Goal: Obtain resource: Download file/media

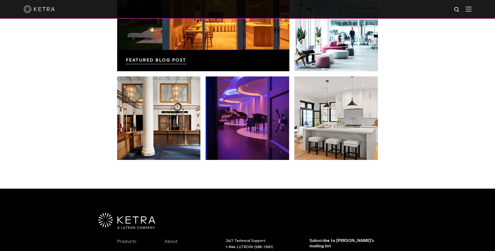
scroll to position [1097, 0]
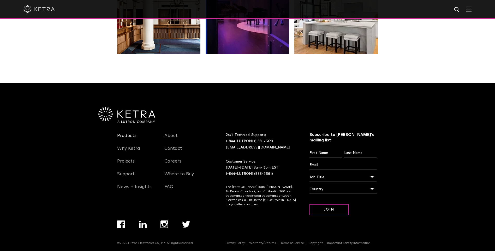
click at [123, 136] on link "Products" at bounding box center [126, 139] width 19 height 12
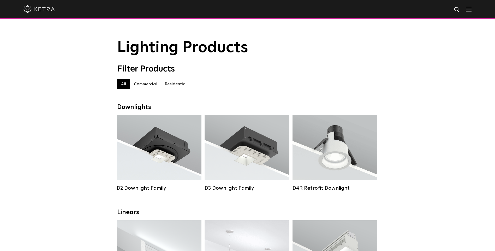
scroll to position [52, 0]
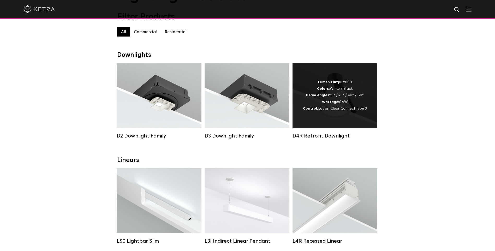
click at [324, 137] on div "D4R Retrofit Downlight" at bounding box center [334, 136] width 85 height 6
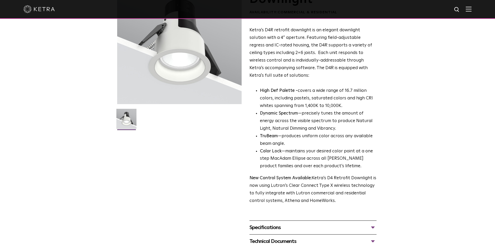
scroll to position [137, 0]
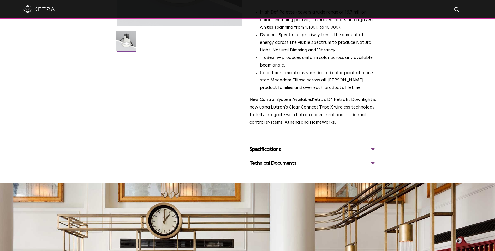
click at [373, 148] on div "Specifications" at bounding box center [312, 149] width 127 height 8
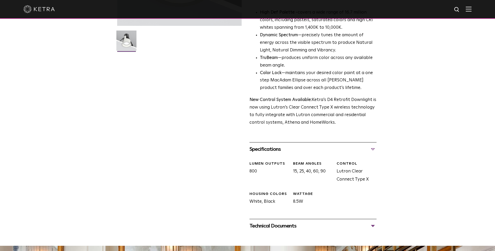
scroll to position [189, 0]
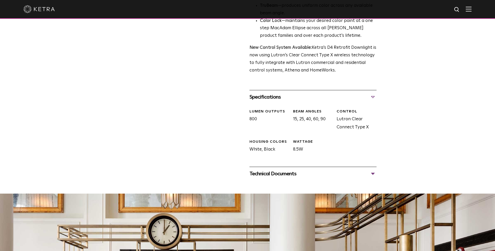
click at [372, 173] on div "Technical Documents" at bounding box center [312, 174] width 127 height 8
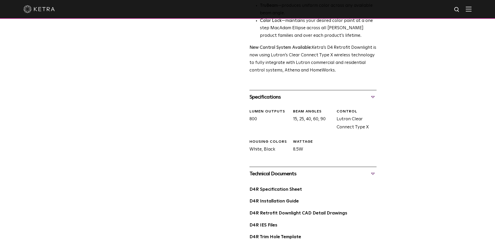
scroll to position [241, 0]
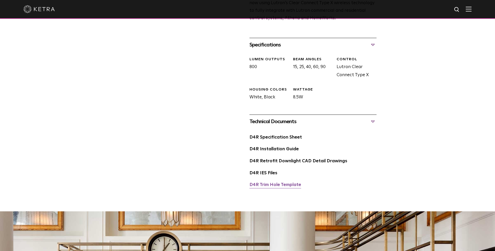
click at [262, 185] on link "D4R Trim Hole Template" at bounding box center [275, 185] width 52 height 4
